Goal: Transaction & Acquisition: Purchase product/service

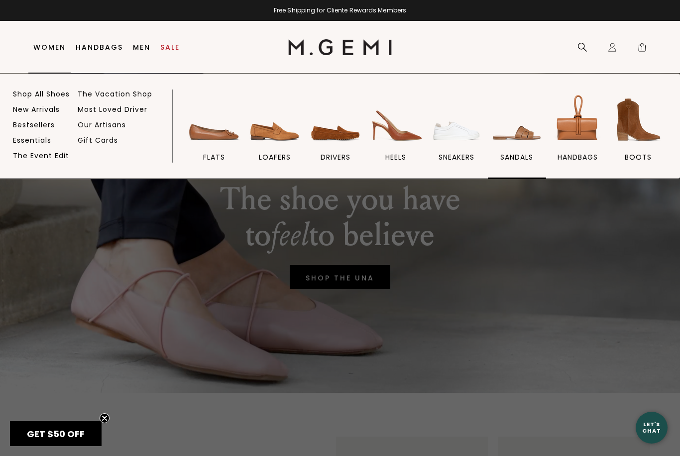
click at [516, 141] on img at bounding box center [517, 120] width 56 height 56
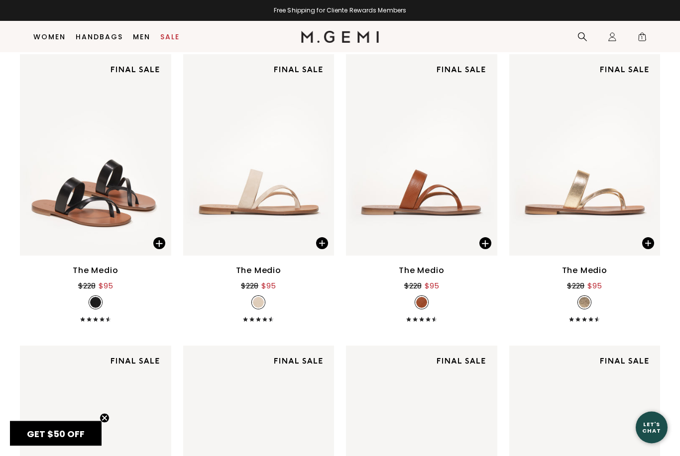
scroll to position [159, 0]
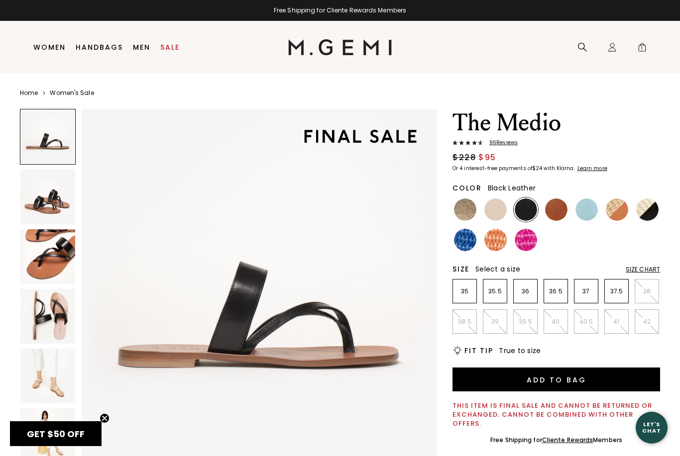
click at [51, 377] on img at bounding box center [47, 376] width 55 height 55
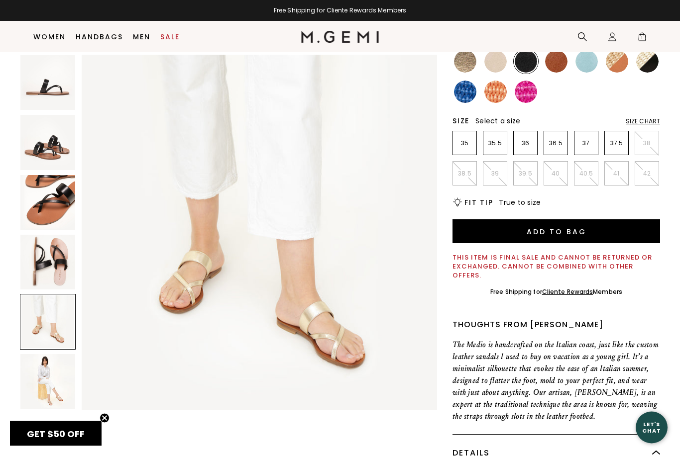
scroll to position [127, 0]
click at [45, 390] on img at bounding box center [47, 381] width 55 height 55
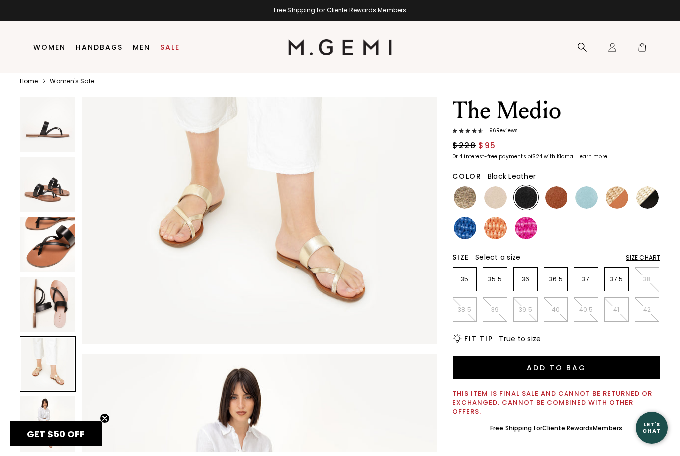
scroll to position [12, 0]
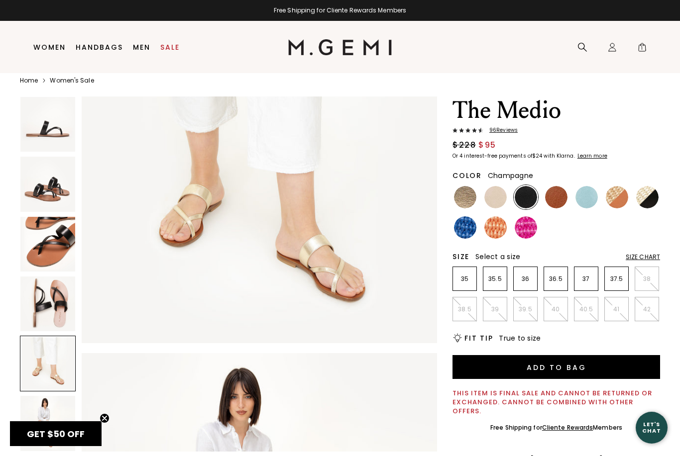
click at [464, 194] on img at bounding box center [465, 197] width 22 height 22
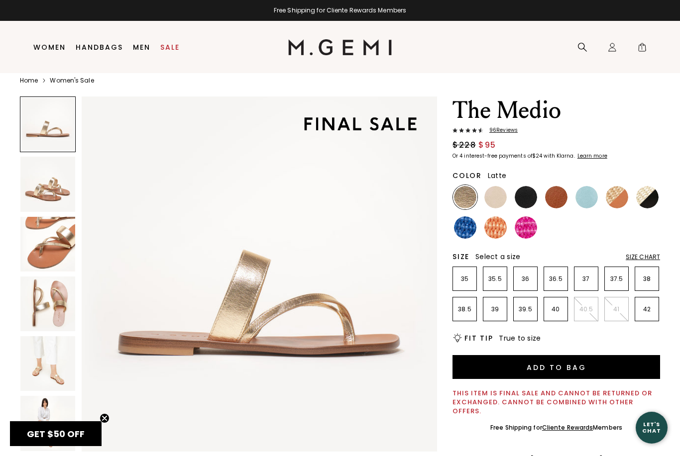
click at [500, 199] on img at bounding box center [495, 197] width 22 height 22
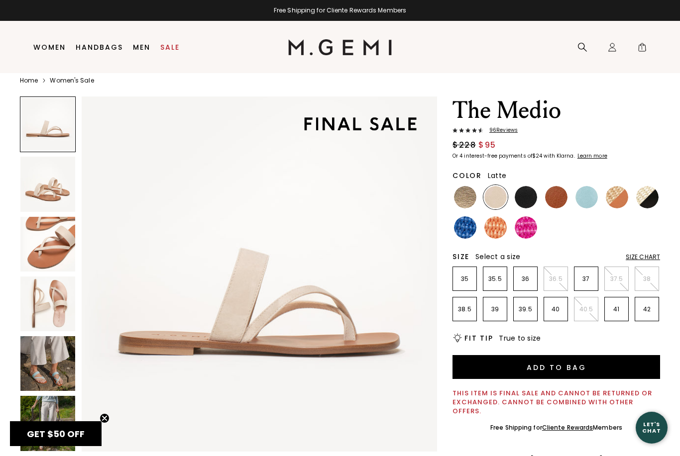
click at [45, 307] on img at bounding box center [47, 304] width 55 height 55
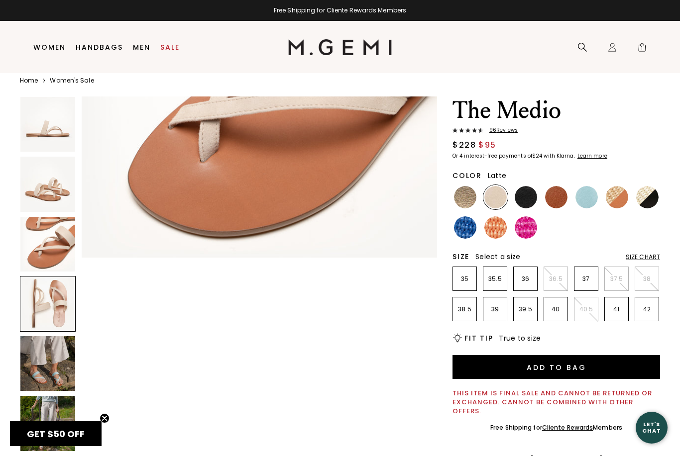
scroll to position [1095, 0]
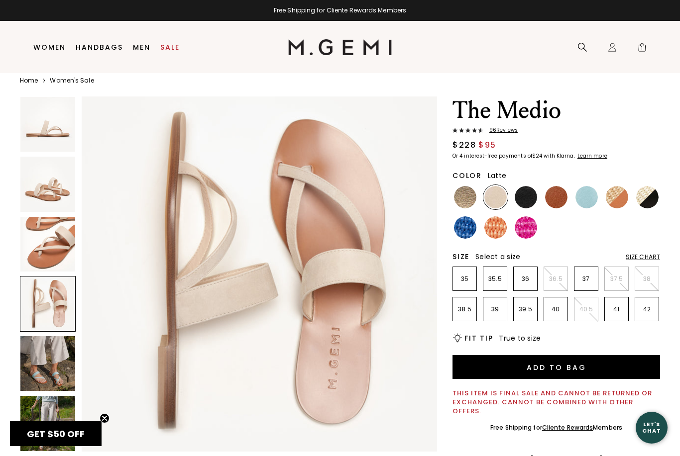
click at [50, 187] on img at bounding box center [47, 184] width 55 height 55
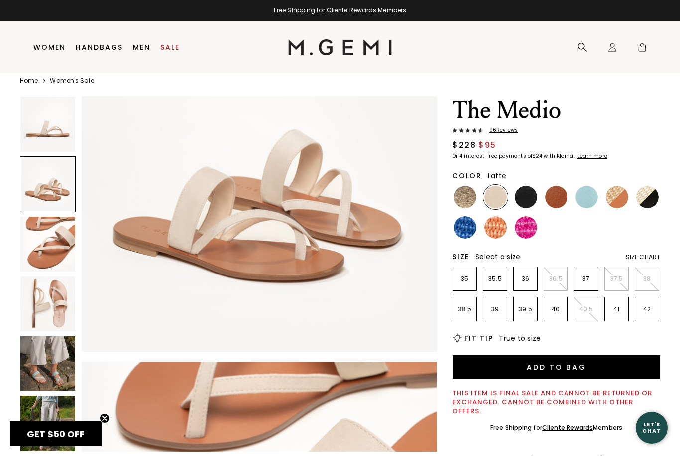
scroll to position [365, 0]
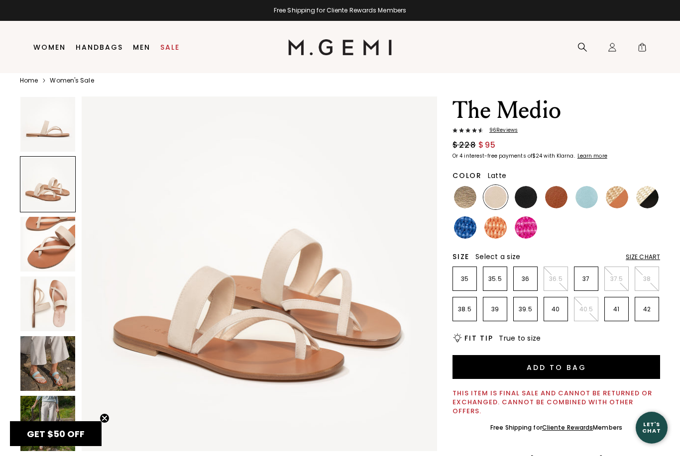
click at [461, 199] on img at bounding box center [465, 197] width 22 height 22
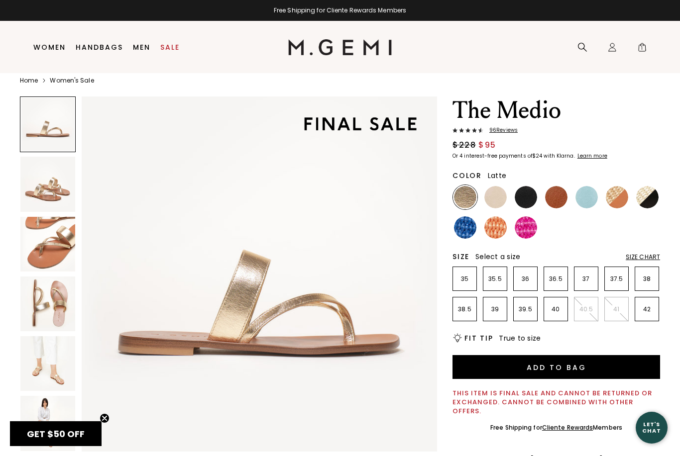
click at [488, 193] on img at bounding box center [495, 197] width 22 height 22
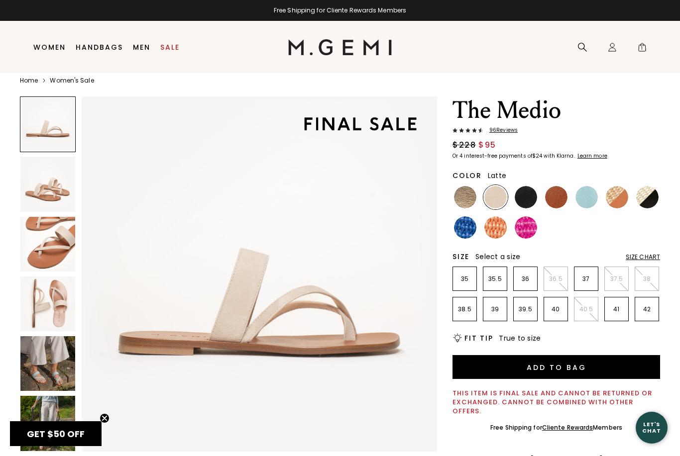
click at [524, 205] on img at bounding box center [525, 197] width 22 height 22
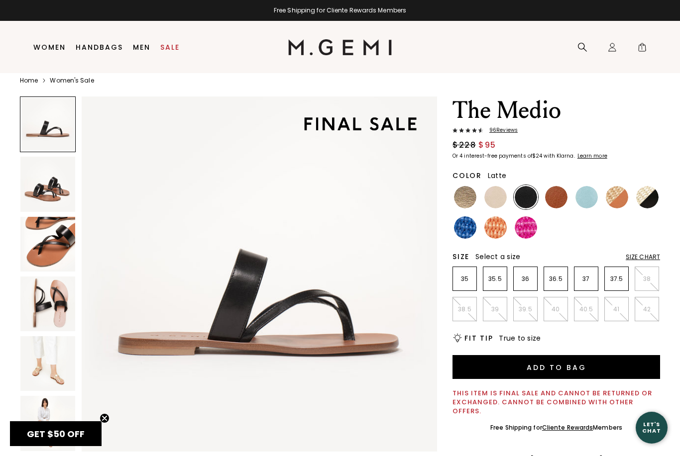
click at [498, 198] on img at bounding box center [495, 197] width 22 height 22
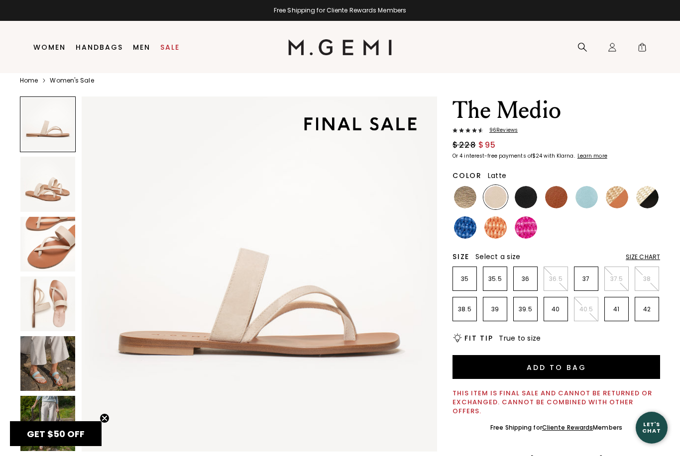
click at [52, 421] on img at bounding box center [47, 423] width 55 height 55
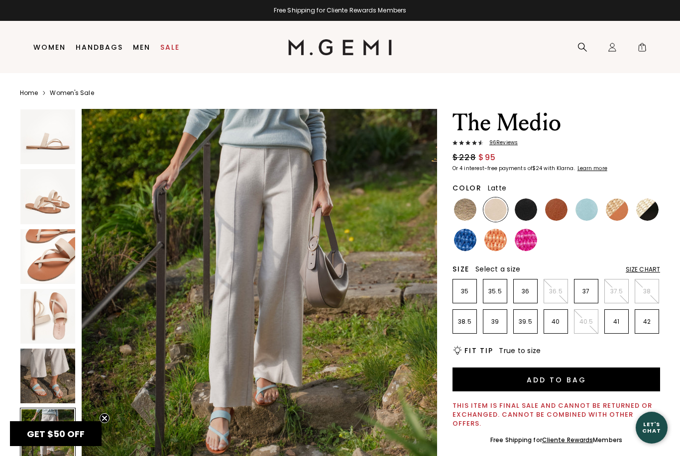
click at [644, 273] on div "Size Chart" at bounding box center [642, 270] width 34 height 8
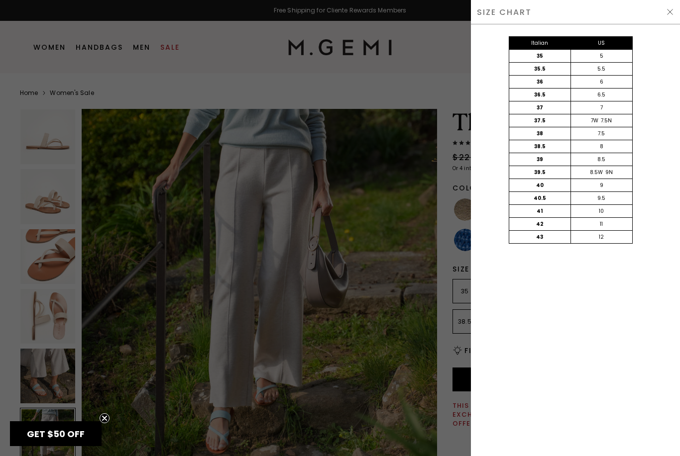
click at [593, 303] on div "Italian US 35 5 35.5 5.5 36 6 36.5 6.5 37 7 37.5 7W 7.5N 38 7.5 38.5 8 39 8.5 3…" at bounding box center [575, 240] width 209 height 432
click at [405, 175] on div at bounding box center [340, 228] width 680 height 456
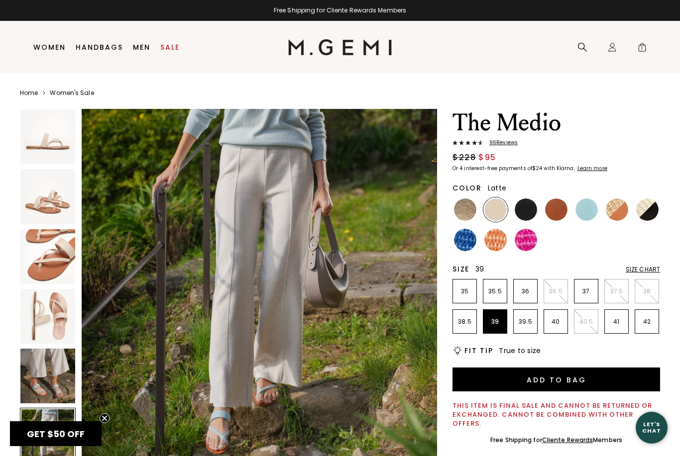
click at [496, 315] on li "39" at bounding box center [495, 321] width 24 height 24
click at [641, 271] on div "Size Chart" at bounding box center [642, 270] width 34 height 8
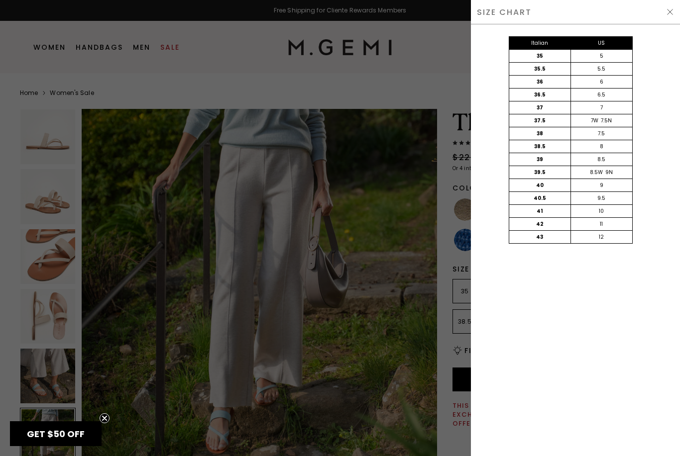
click at [434, 67] on div at bounding box center [340, 228] width 680 height 456
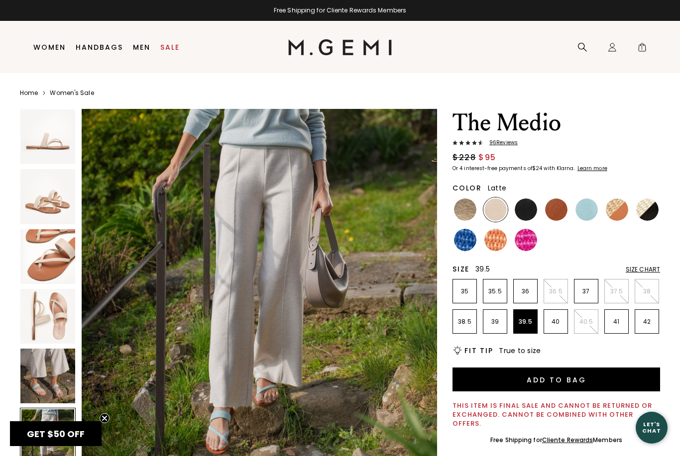
click at [526, 319] on p "39.5" at bounding box center [524, 322] width 23 height 8
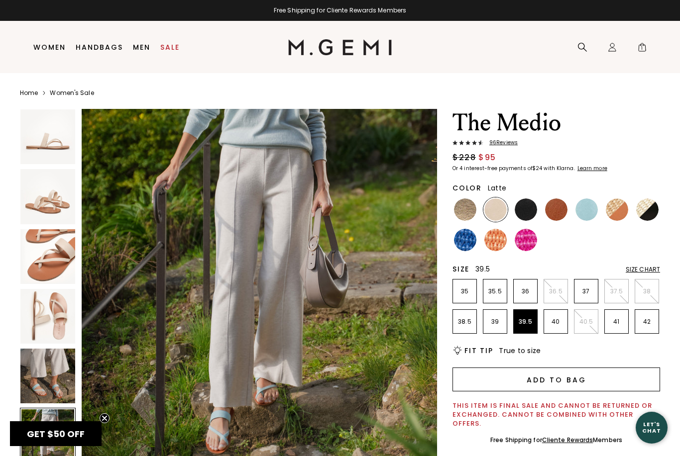
click at [547, 380] on button "Add to Bag" at bounding box center [555, 380] width 207 height 24
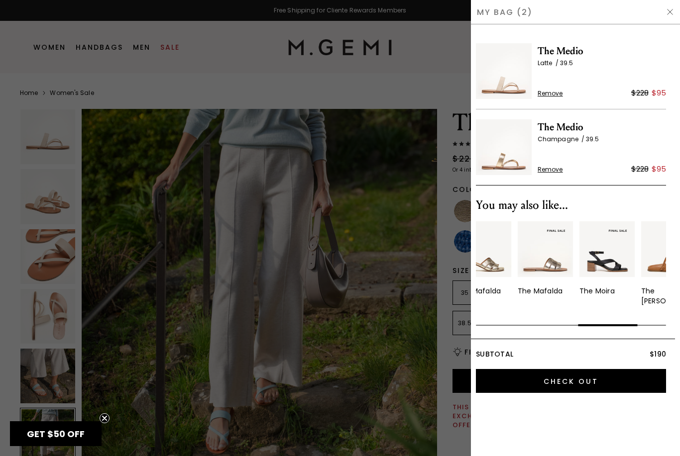
click at [413, 96] on div at bounding box center [340, 228] width 680 height 456
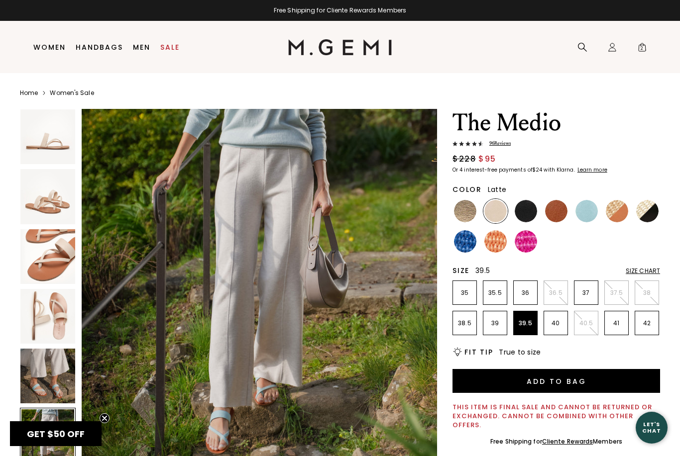
click at [46, 205] on img at bounding box center [47, 196] width 55 height 55
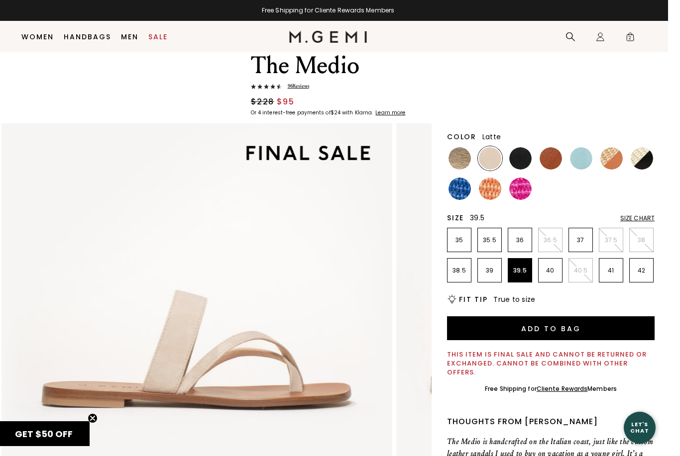
scroll to position [47, 0]
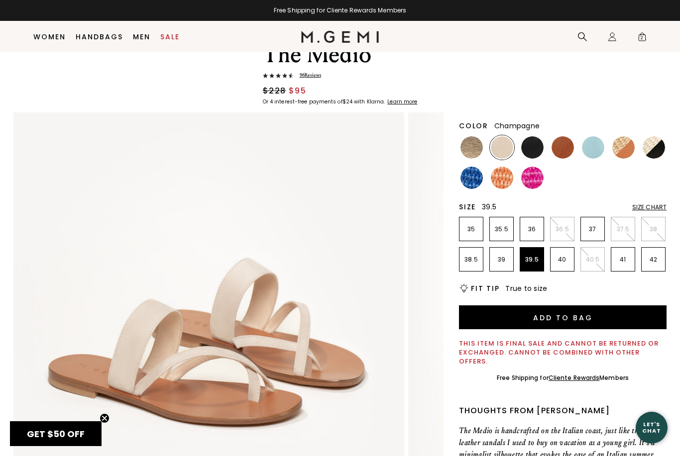
click at [473, 154] on img at bounding box center [471, 147] width 22 height 22
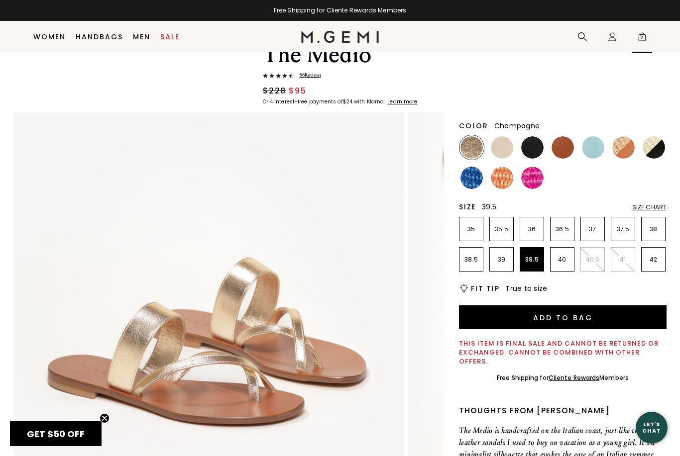
click at [637, 35] on span "2" at bounding box center [642, 39] width 10 height 10
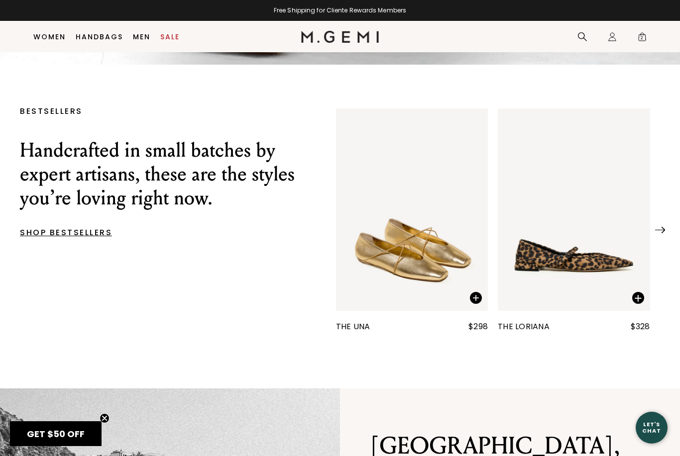
scroll to position [294, 0]
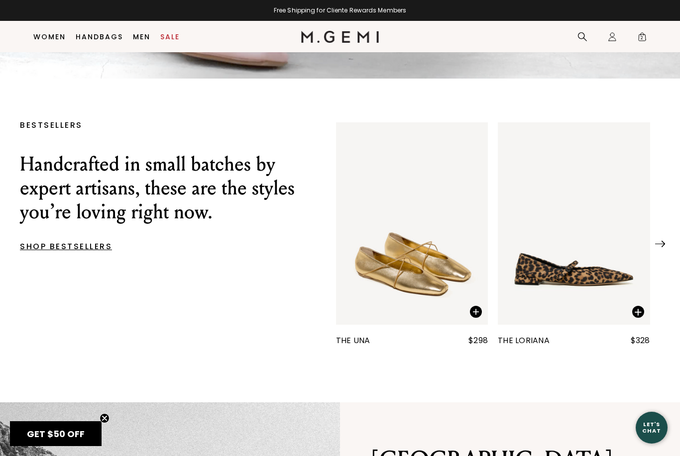
click at [51, 250] on p "SHOP BESTSELLERS" at bounding box center [163, 247] width 286 height 6
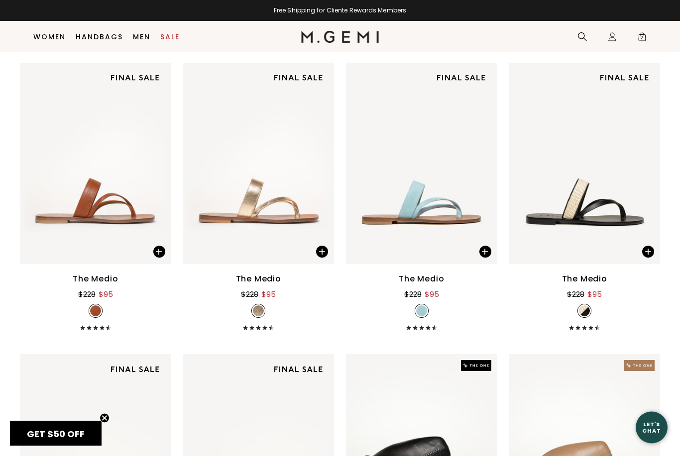
scroll to position [727, 0]
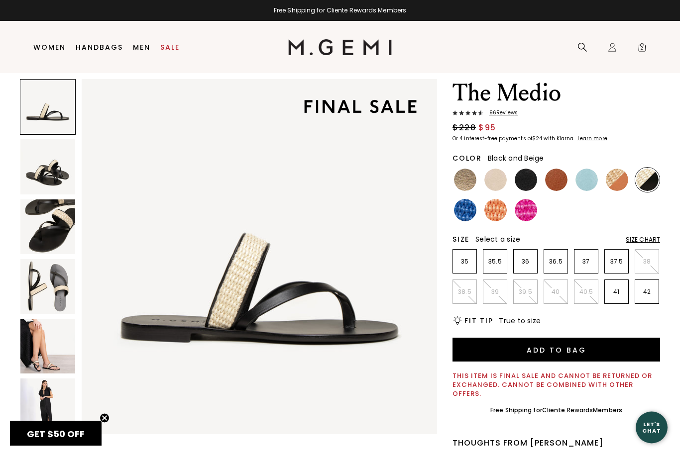
scroll to position [30, 0]
click at [38, 419] on img at bounding box center [47, 406] width 55 height 55
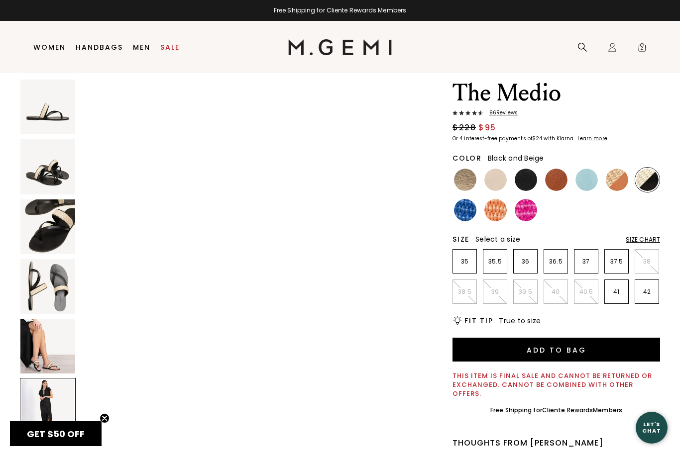
scroll to position [1826, 0]
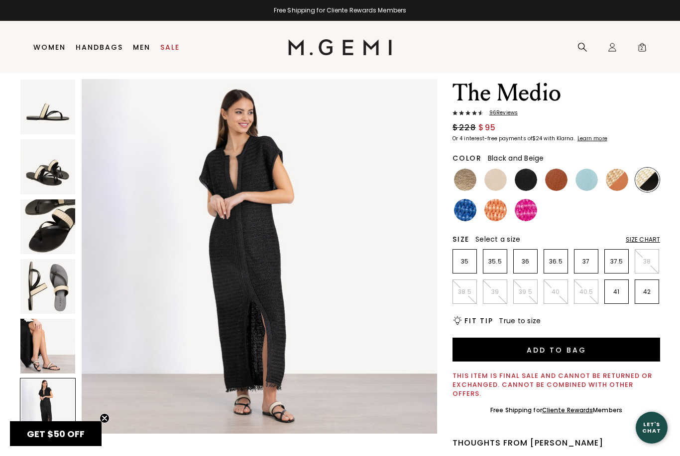
click at [35, 346] on img at bounding box center [47, 346] width 55 height 55
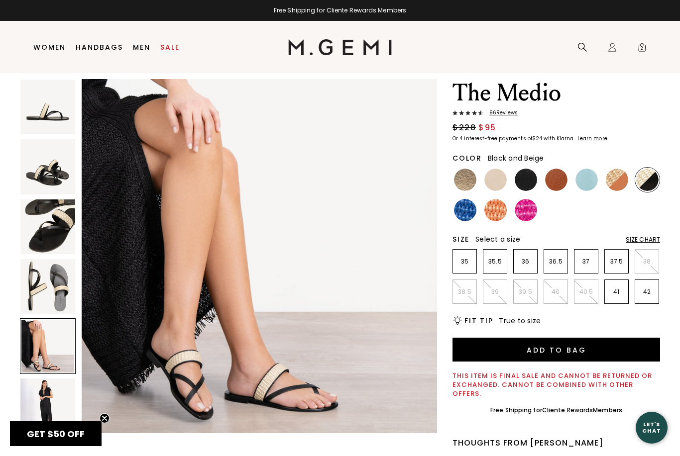
scroll to position [1460, 0]
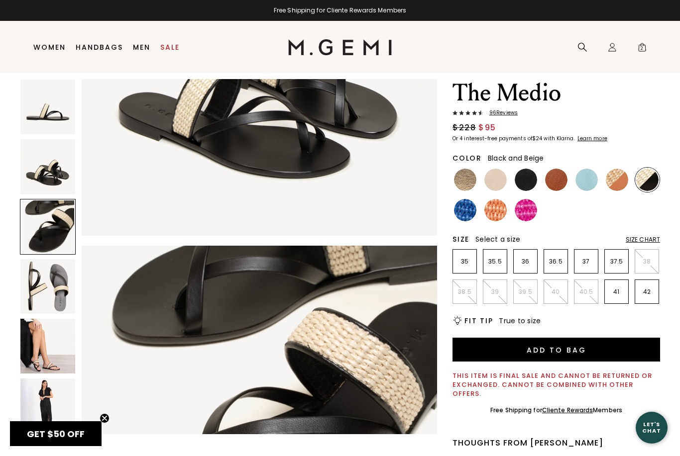
click at [21, 38] on header "Icons/20x20/hamburger@2x Women Shop All Shoes New Arrivals Bestsellers Essentia…" at bounding box center [340, 47] width 680 height 52
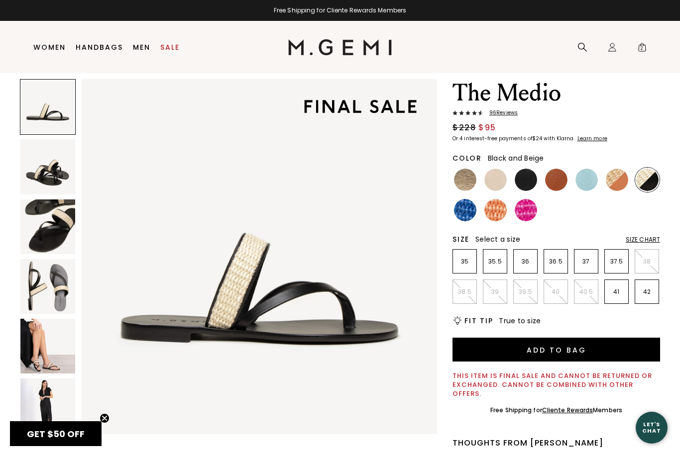
scroll to position [0, 0]
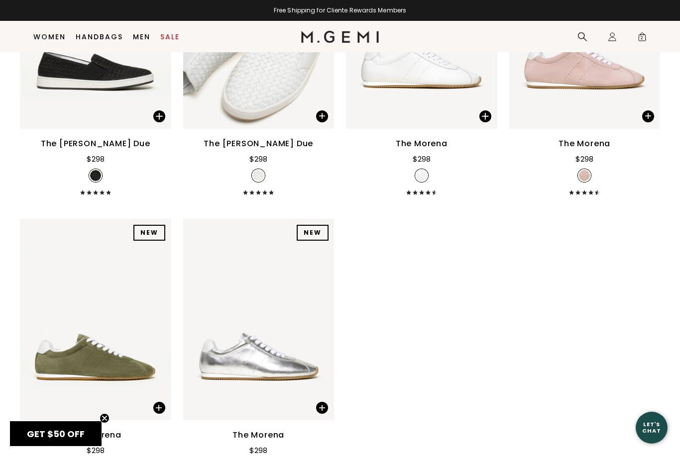
scroll to position [5869, 0]
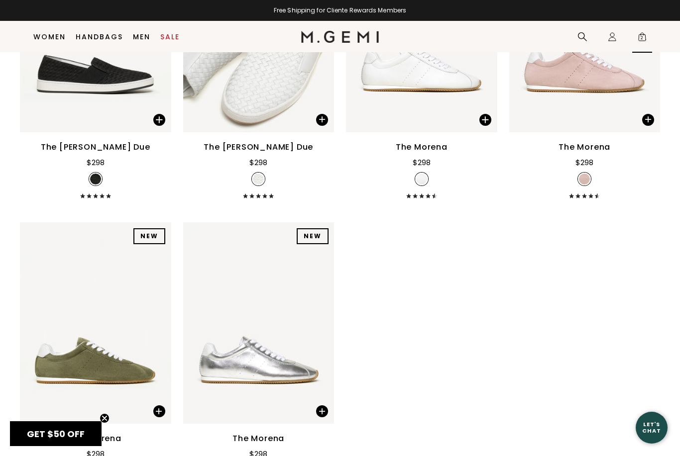
click at [637, 39] on span "2" at bounding box center [642, 39] width 10 height 10
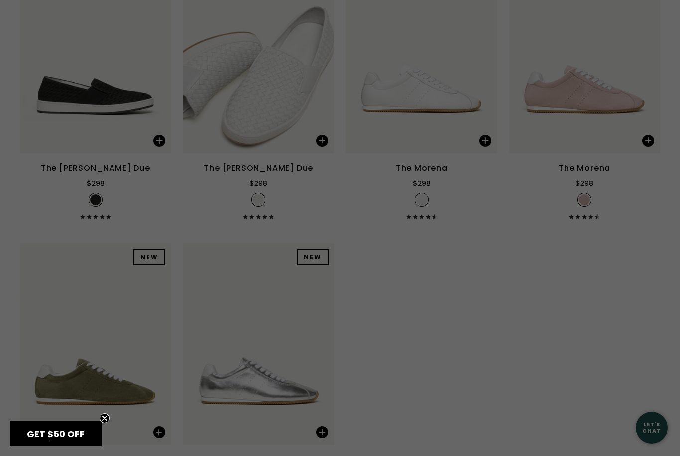
scroll to position [0, 0]
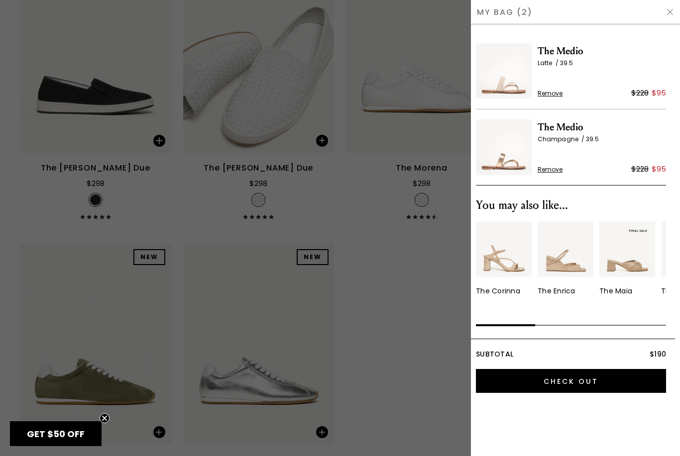
click at [503, 71] on img at bounding box center [504, 71] width 56 height 56
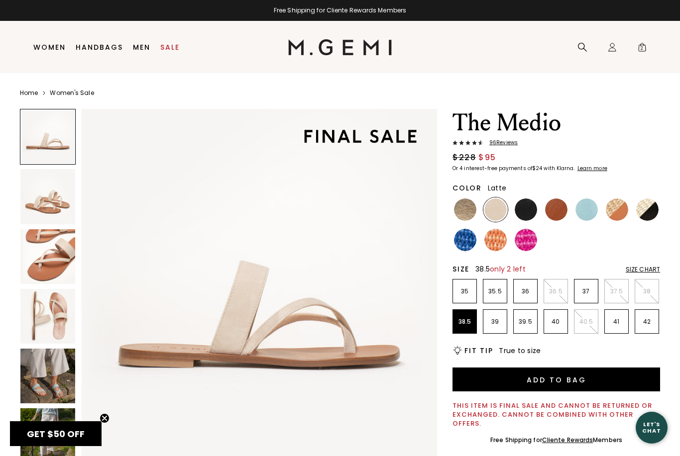
click at [465, 318] on p "38.5" at bounding box center [464, 322] width 23 height 8
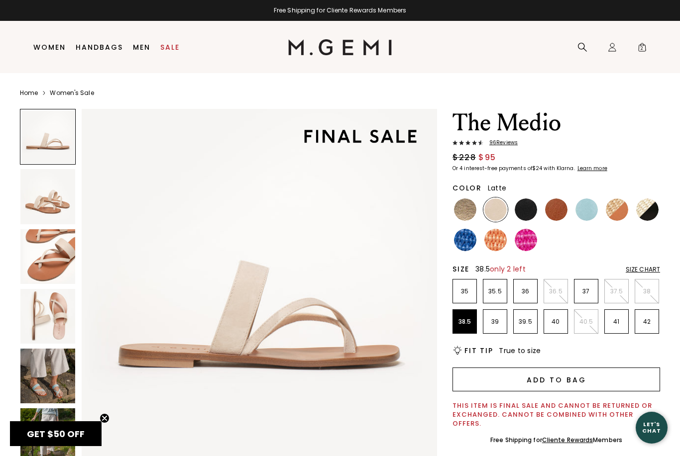
click at [503, 382] on button "Add to Bag" at bounding box center [555, 380] width 207 height 24
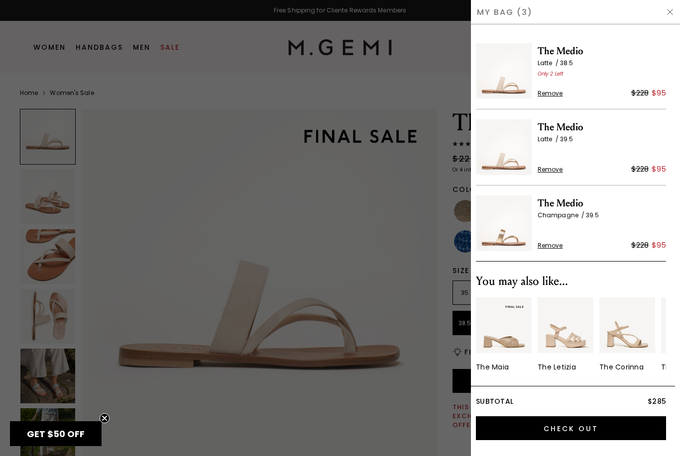
click at [180, 236] on div at bounding box center [340, 228] width 680 height 456
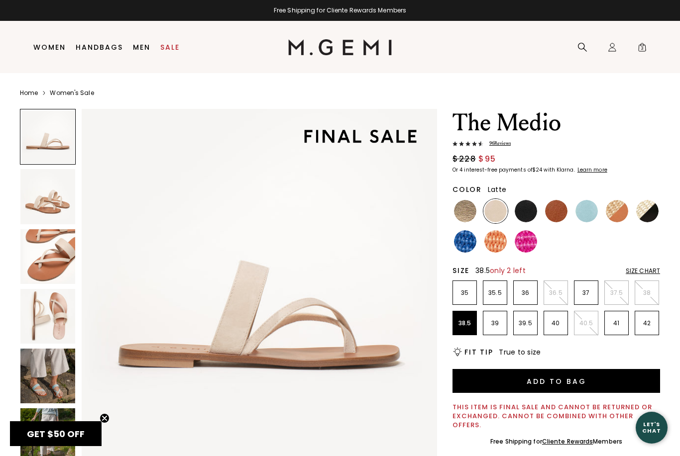
click at [459, 215] on img at bounding box center [465, 211] width 22 height 22
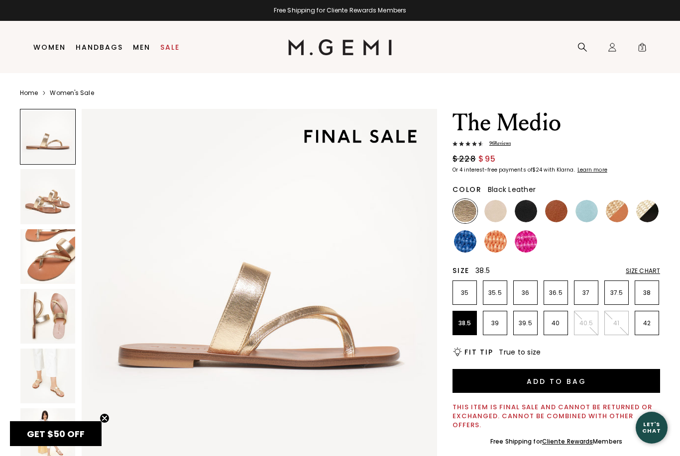
click at [521, 213] on img at bounding box center [525, 211] width 22 height 22
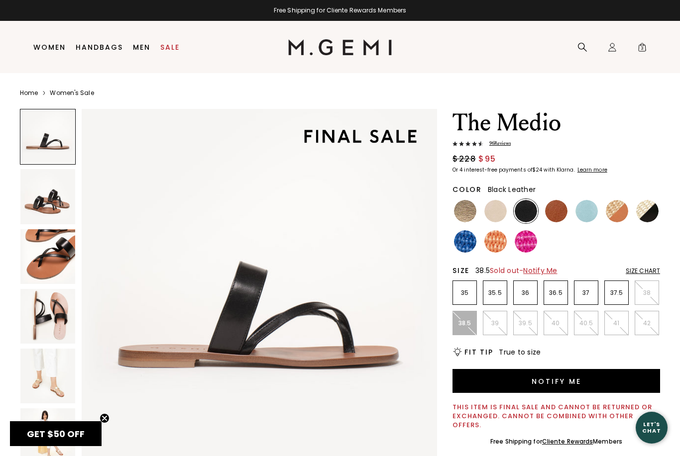
click at [643, 214] on img at bounding box center [647, 211] width 22 height 22
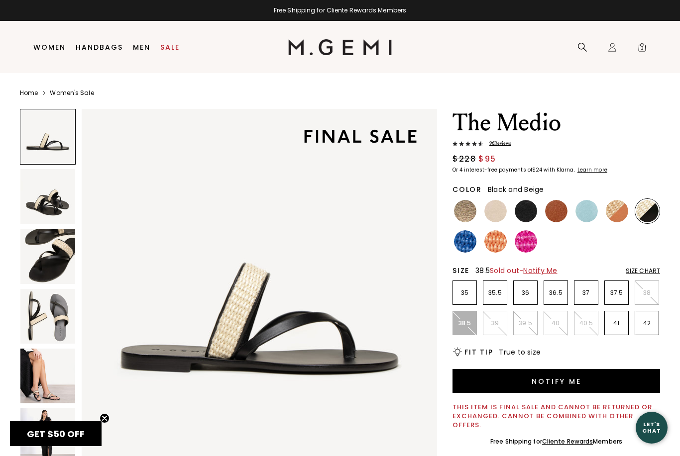
click at [518, 244] on img at bounding box center [525, 241] width 22 height 22
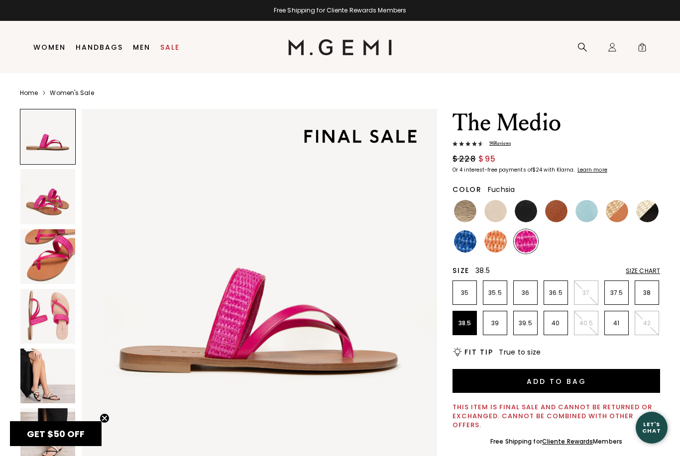
click at [549, 210] on img at bounding box center [556, 211] width 22 height 22
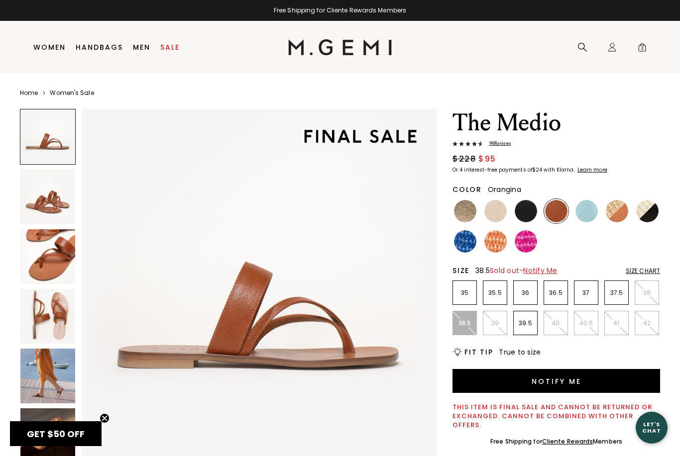
click at [488, 245] on img at bounding box center [495, 241] width 22 height 22
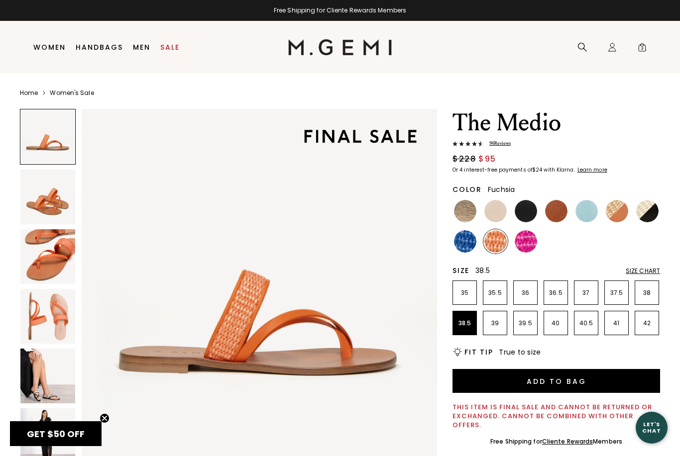
click at [520, 248] on img at bounding box center [525, 241] width 22 height 22
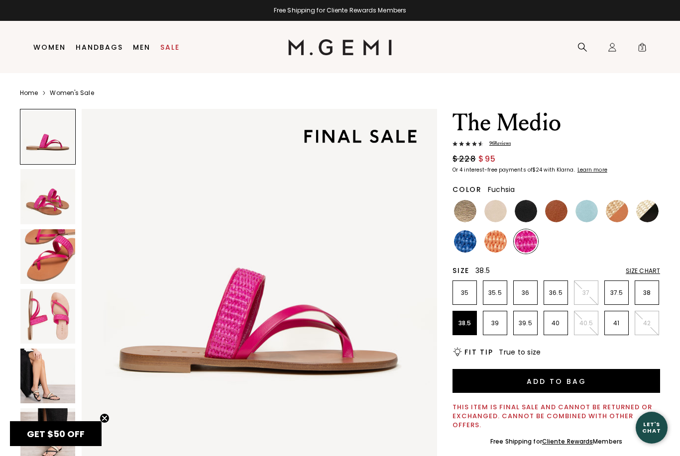
click at [629, 53] on div "Search Icons/20x20/profile@2x Sign In Orders Rewards Refer a Friend Address Boo…" at bounding box center [612, 47] width 80 height 52
click at [457, 212] on img at bounding box center [465, 211] width 22 height 22
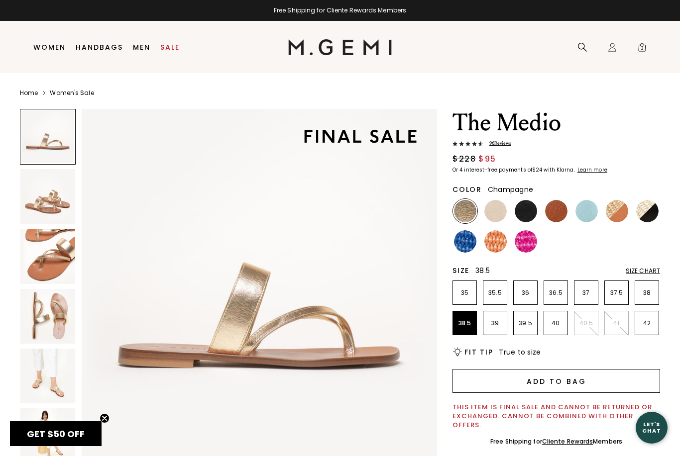
click at [519, 381] on button "Add to Bag" at bounding box center [555, 381] width 207 height 24
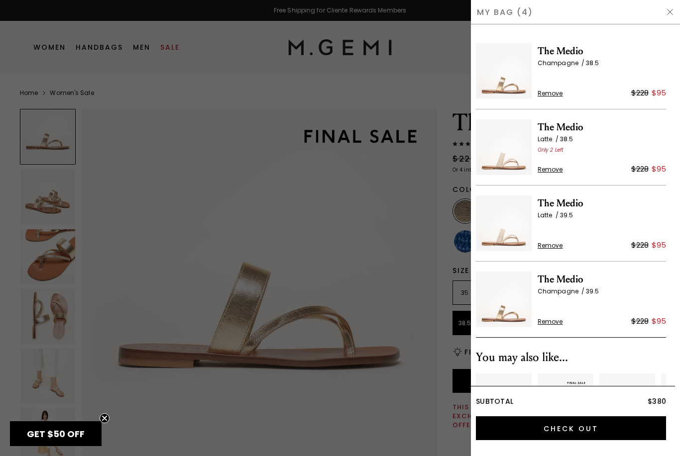
click at [322, 207] on div at bounding box center [340, 228] width 680 height 456
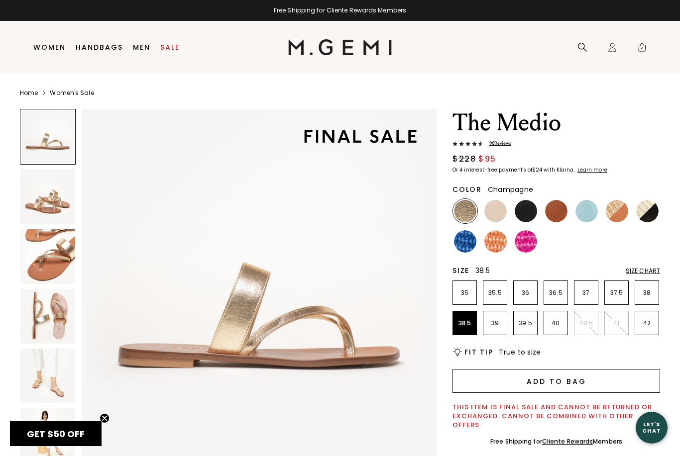
click at [547, 380] on button "Add to Bag" at bounding box center [555, 381] width 207 height 24
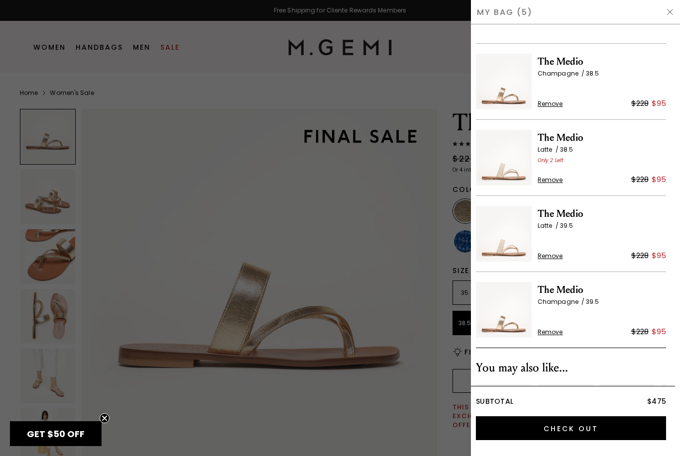
scroll to position [64, 0]
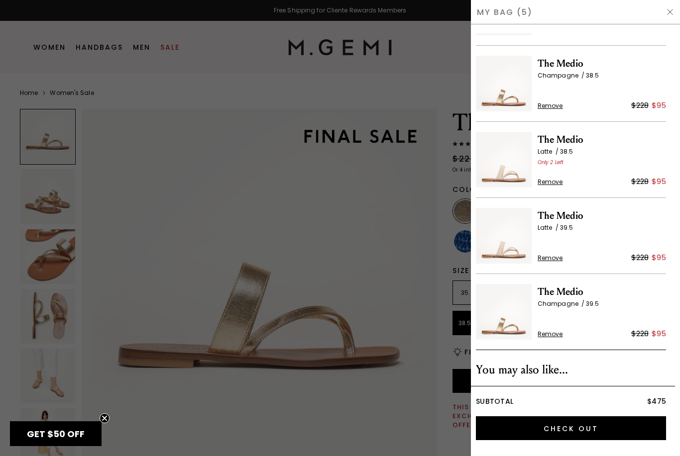
click at [543, 261] on span "Remove" at bounding box center [549, 258] width 25 height 8
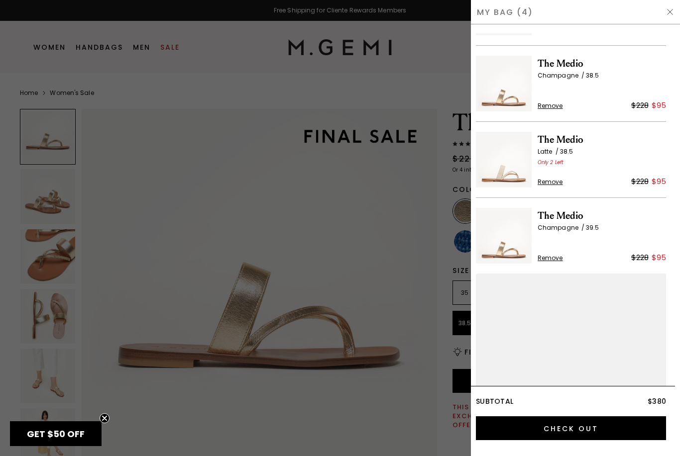
scroll to position [20, 0]
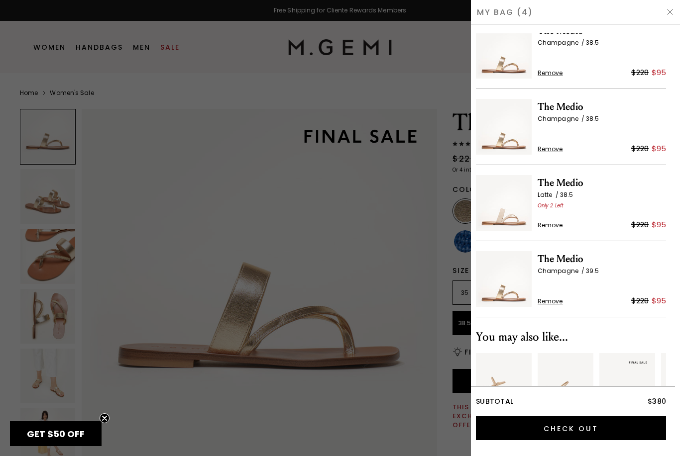
click at [542, 299] on span "Remove" at bounding box center [549, 302] width 25 height 8
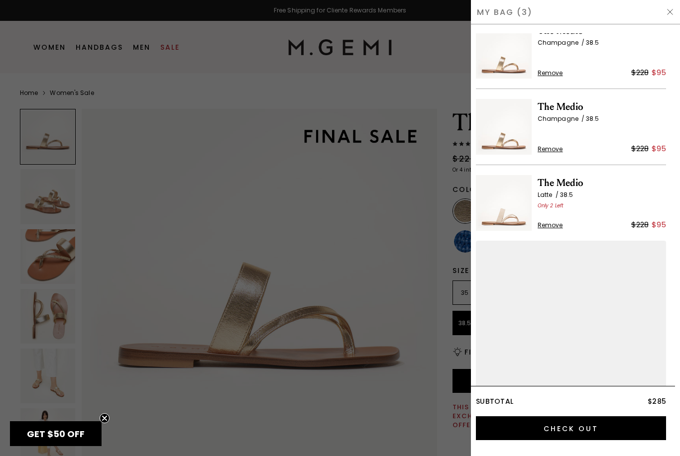
scroll to position [0, 0]
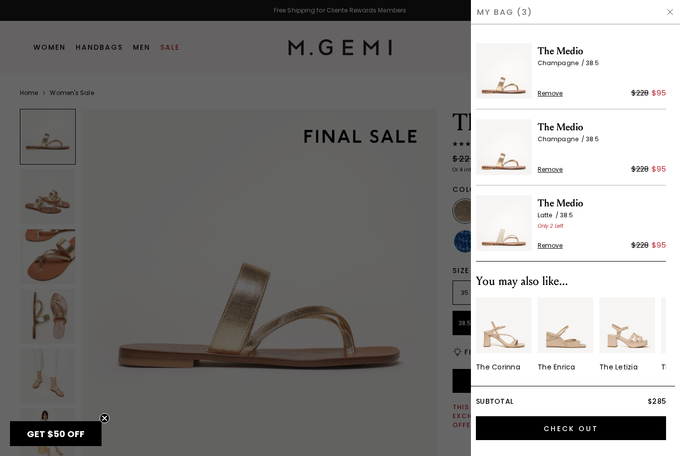
click at [544, 170] on span "Remove" at bounding box center [549, 170] width 25 height 8
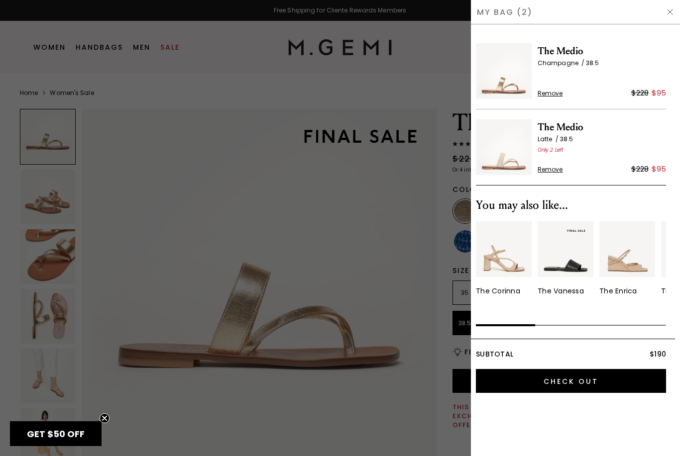
click at [505, 80] on img at bounding box center [504, 71] width 56 height 56
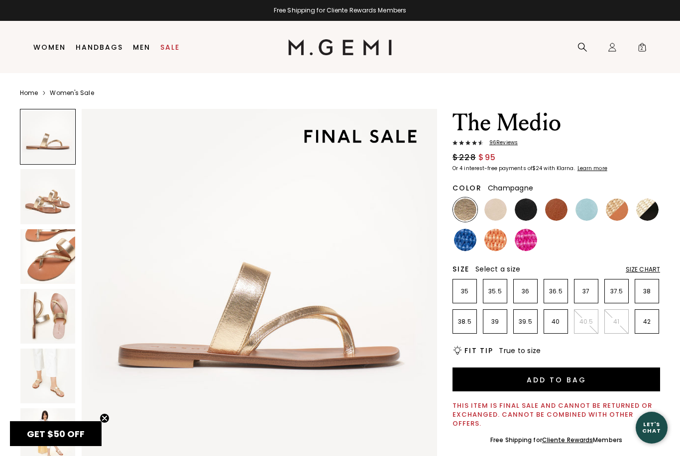
click at [488, 320] on p "39" at bounding box center [494, 322] width 23 height 8
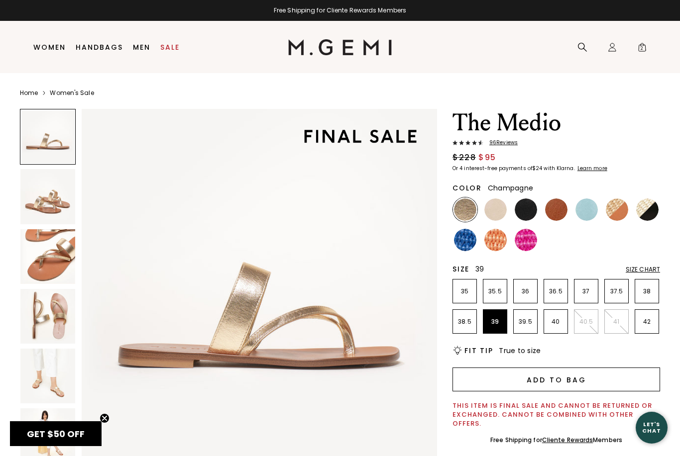
click at [524, 381] on button "Add to Bag" at bounding box center [555, 380] width 207 height 24
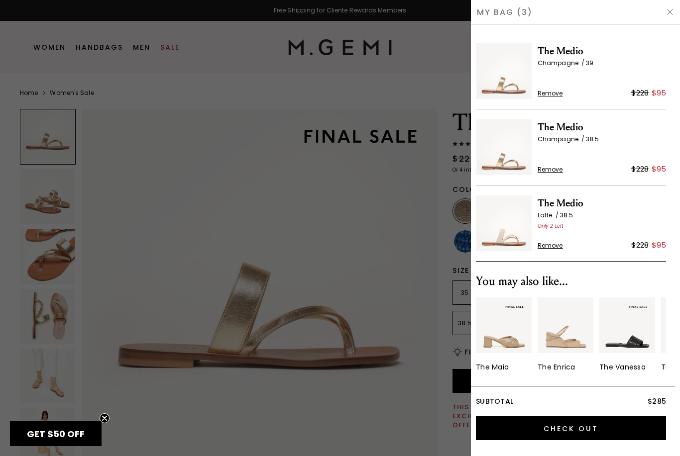
click at [546, 172] on span "Remove" at bounding box center [549, 170] width 25 height 8
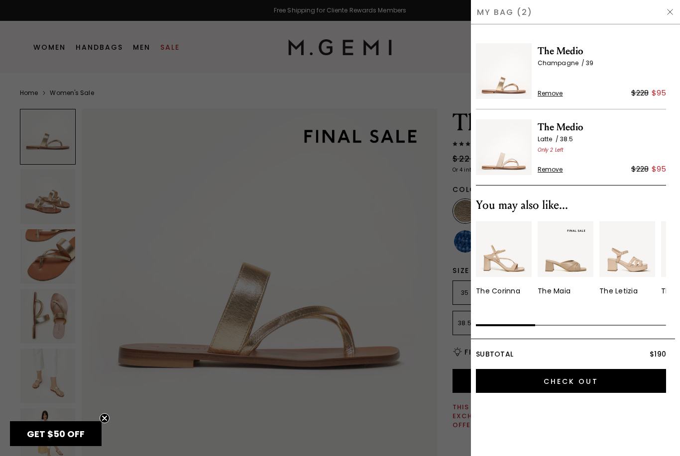
click at [499, 164] on img at bounding box center [504, 147] width 56 height 56
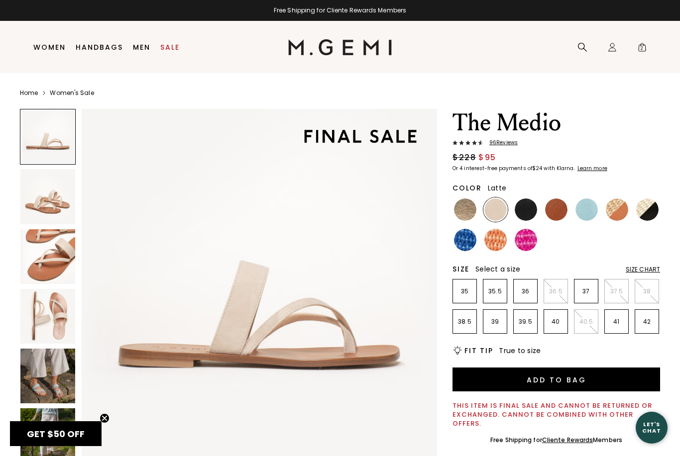
click at [493, 324] on p "39" at bounding box center [494, 322] width 23 height 8
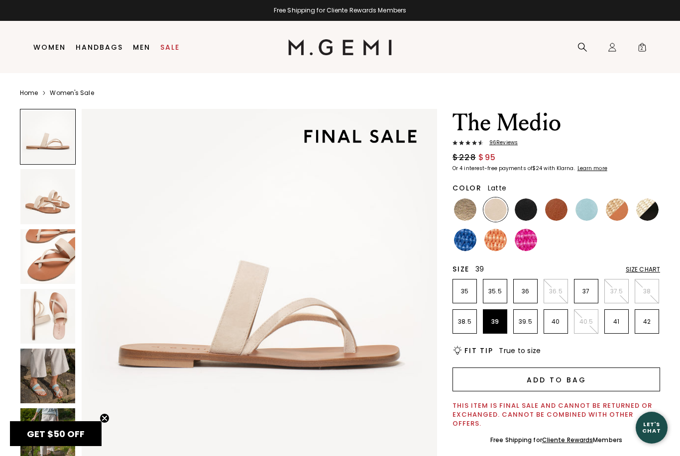
click at [564, 376] on button "Add to Bag" at bounding box center [555, 380] width 207 height 24
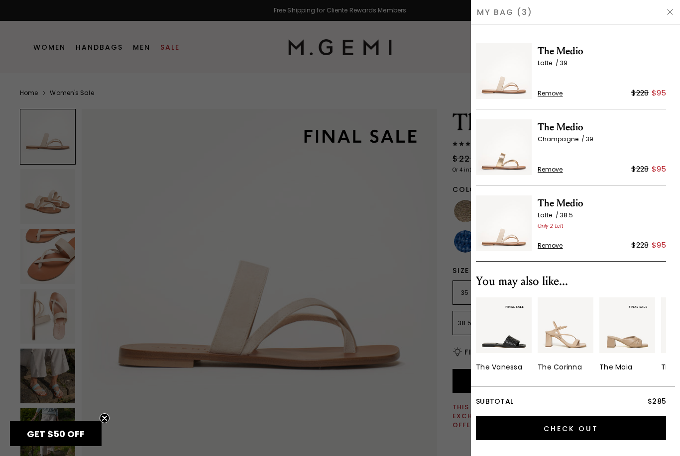
click at [546, 249] on span "Remove" at bounding box center [549, 246] width 25 height 8
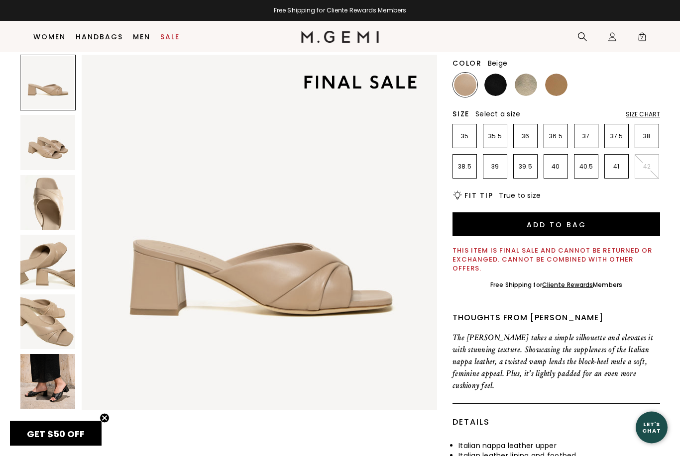
scroll to position [106, 0]
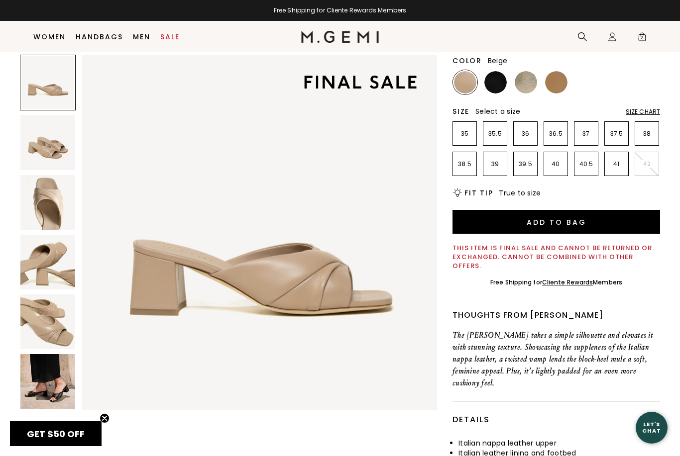
click at [45, 378] on img at bounding box center [47, 381] width 55 height 55
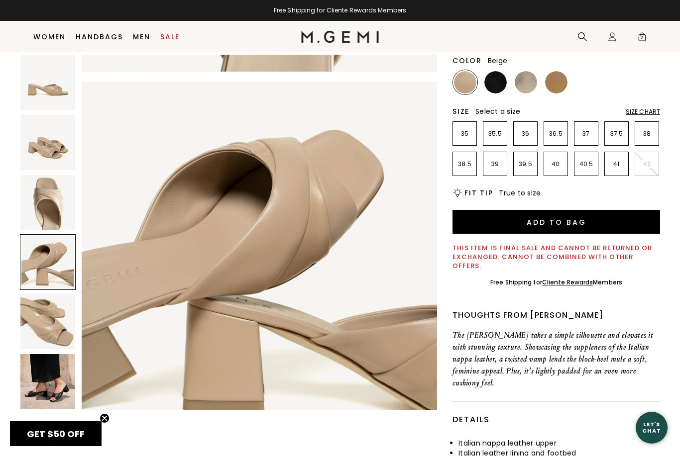
scroll to position [1068, 0]
click at [643, 41] on span "2" at bounding box center [642, 39] width 10 height 10
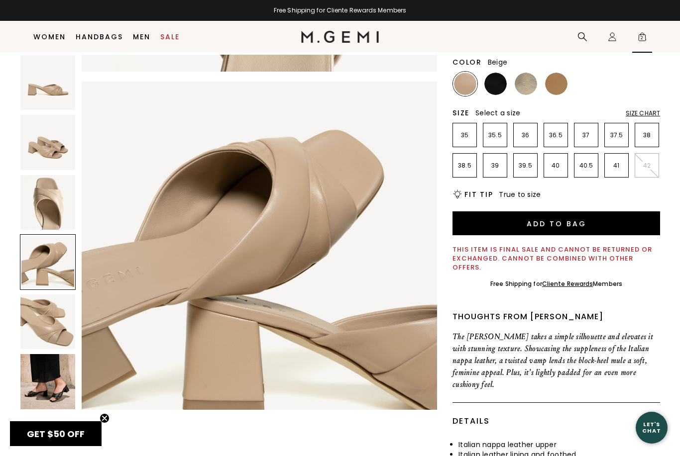
scroll to position [0, 0]
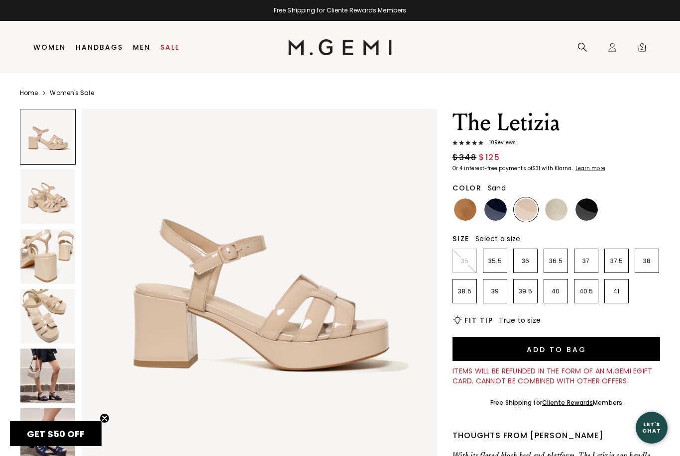
click at [43, 380] on img at bounding box center [47, 376] width 55 height 55
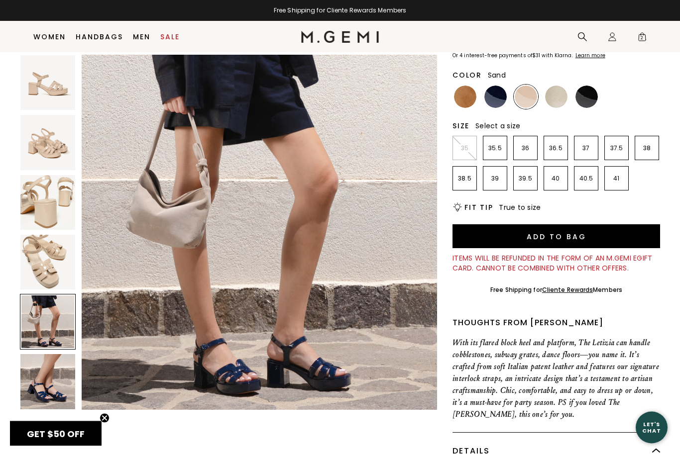
scroll to position [93, 0]
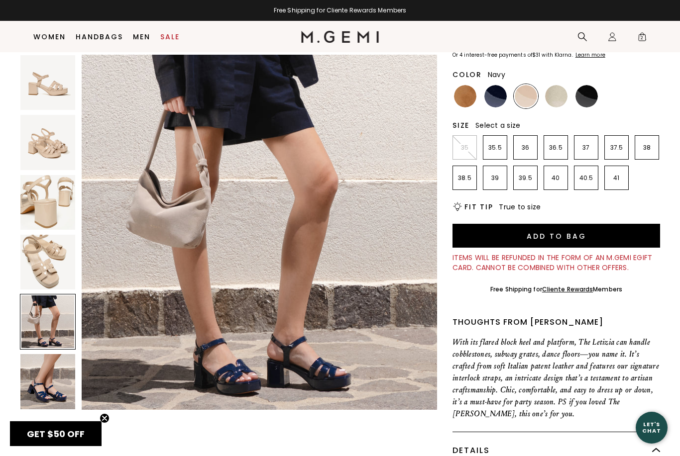
click at [497, 92] on img at bounding box center [495, 96] width 22 height 22
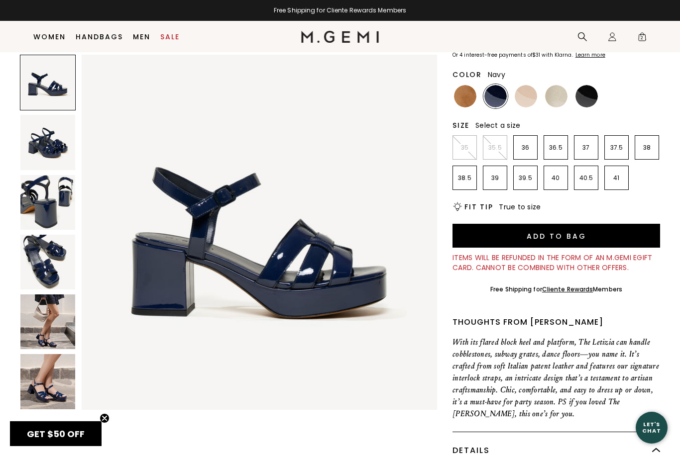
click at [593, 100] on img at bounding box center [586, 96] width 22 height 22
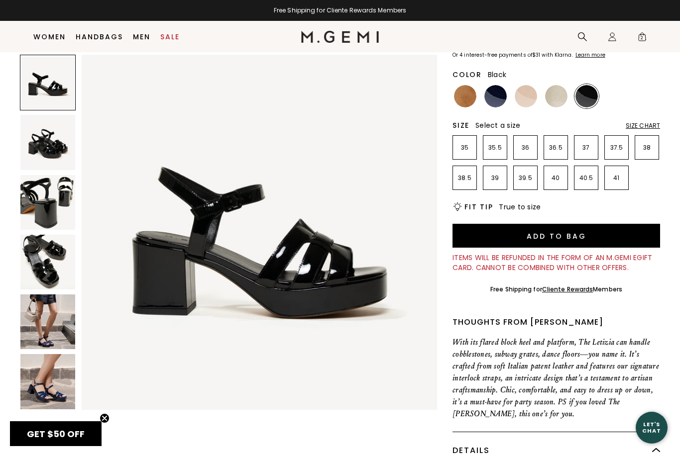
click at [45, 326] on img at bounding box center [47, 322] width 55 height 55
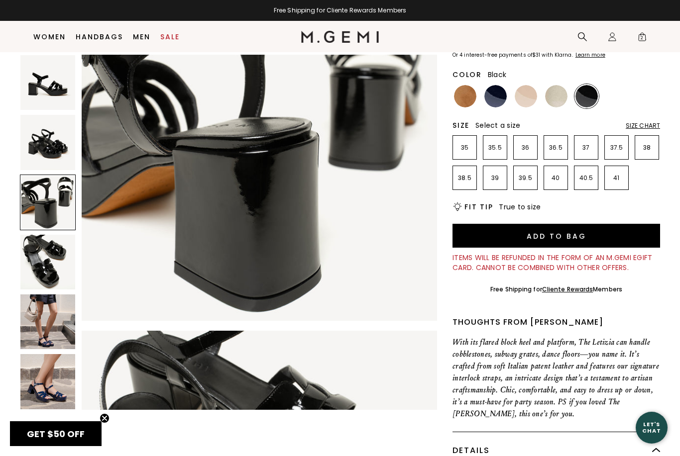
scroll to position [795, 0]
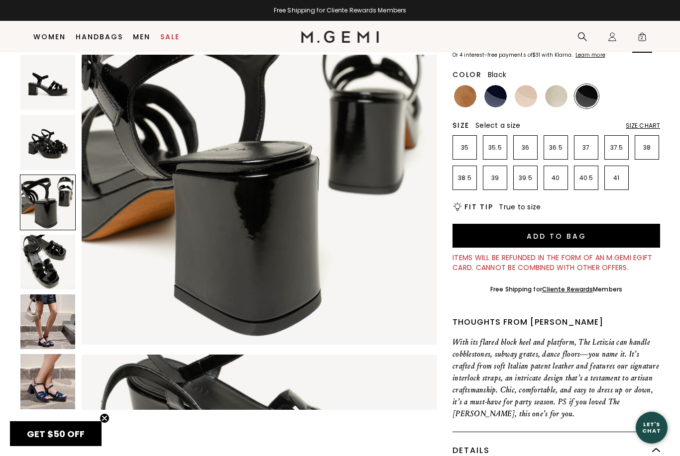
click at [639, 42] on span "2" at bounding box center [642, 39] width 10 height 10
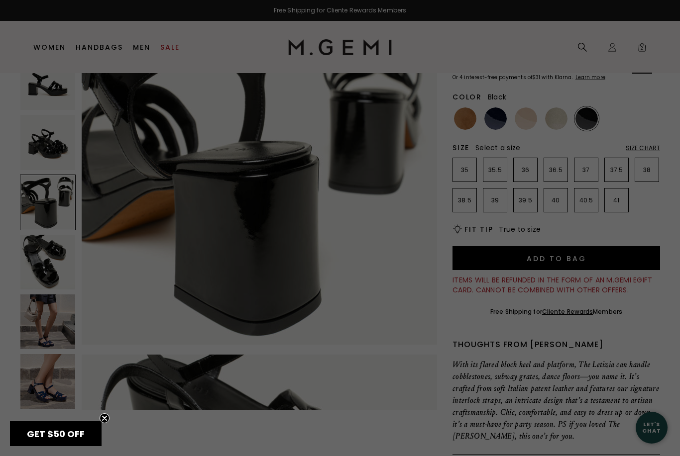
scroll to position [785, 0]
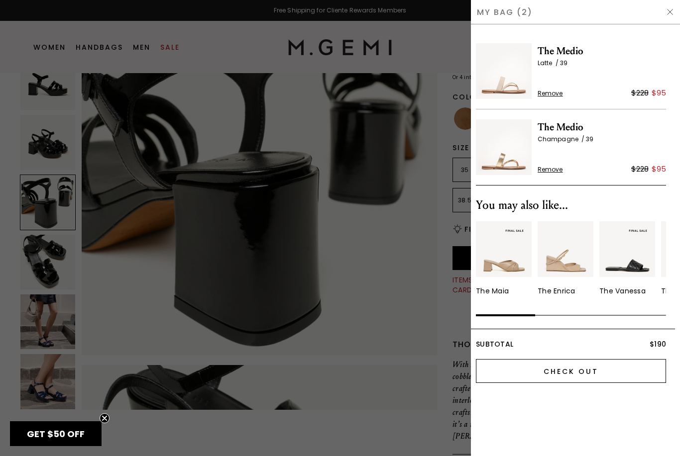
click at [559, 376] on input "Check Out" at bounding box center [571, 371] width 190 height 24
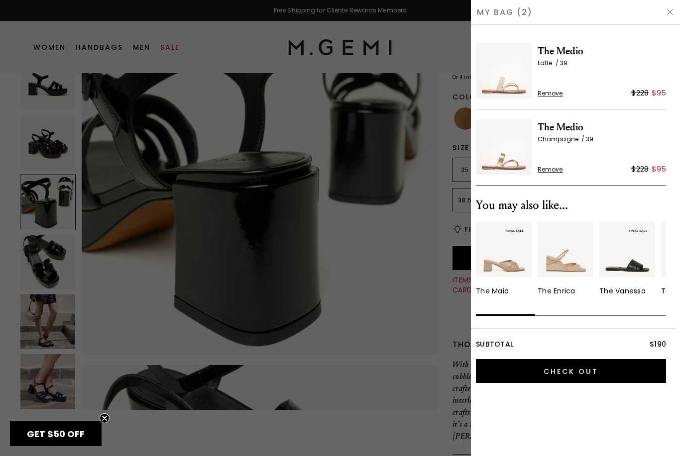
click at [436, 280] on div at bounding box center [340, 228] width 680 height 456
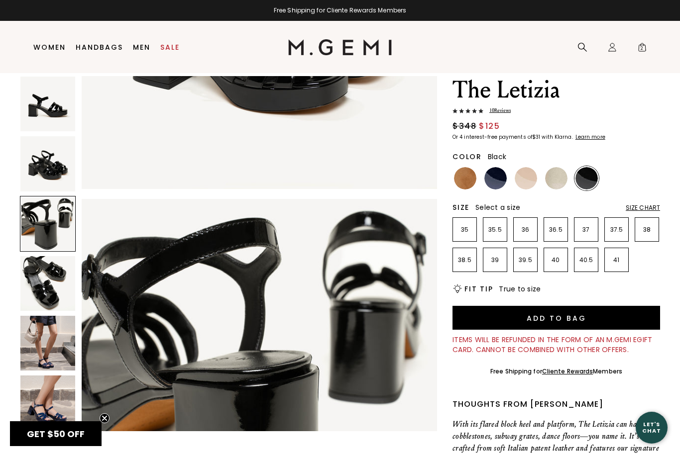
scroll to position [0, 0]
